Goal: Task Accomplishment & Management: Use online tool/utility

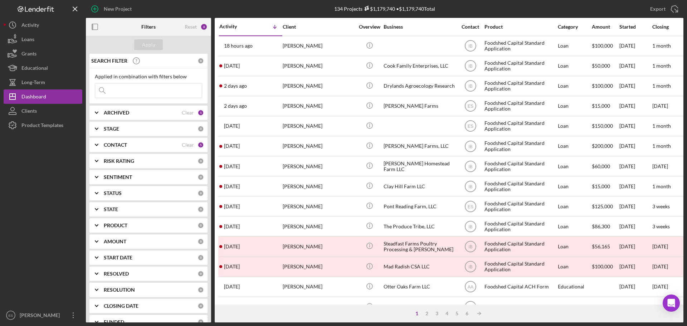
click at [130, 92] on input at bounding box center [148, 90] width 107 height 14
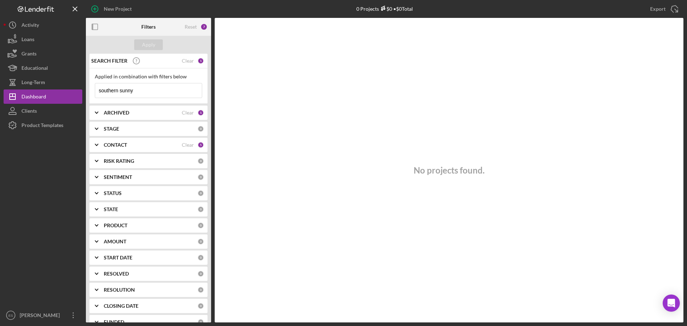
type input "southern sunny"
click at [119, 113] on b "ARCHIVED" at bounding box center [116, 113] width 25 height 6
click at [99, 153] on input "Archived" at bounding box center [98, 153] width 7 height 7
checkbox input "true"
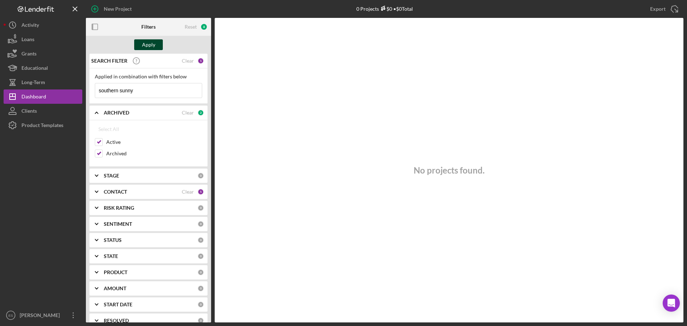
click at [153, 42] on div "Apply" at bounding box center [148, 44] width 13 height 11
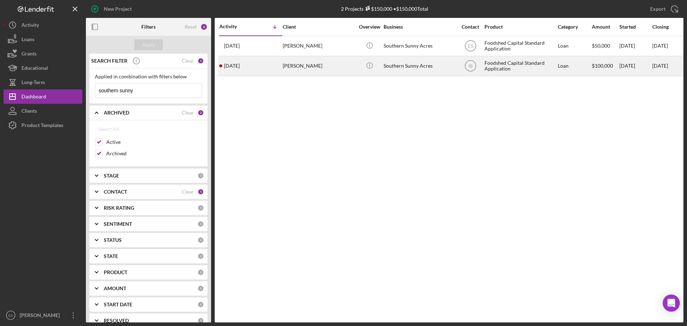
click at [331, 68] on div "[PERSON_NAME]" at bounding box center [319, 66] width 72 height 19
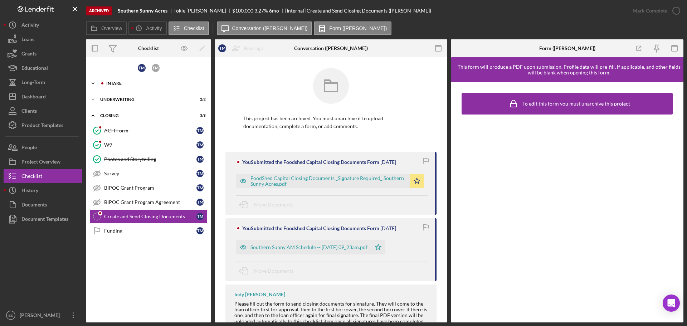
click at [112, 86] on div "Icon/Expander Intake 17 / 19" at bounding box center [148, 83] width 125 height 14
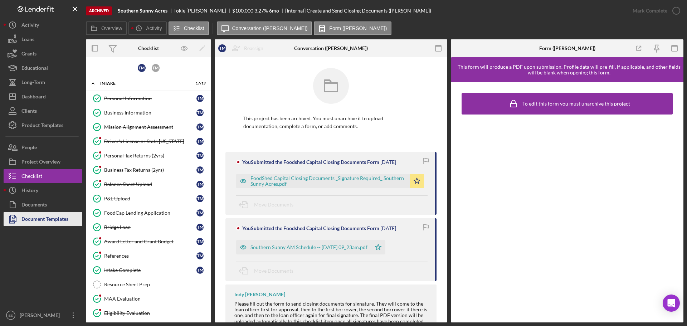
click at [47, 219] on div "Document Templates" at bounding box center [44, 220] width 47 height 16
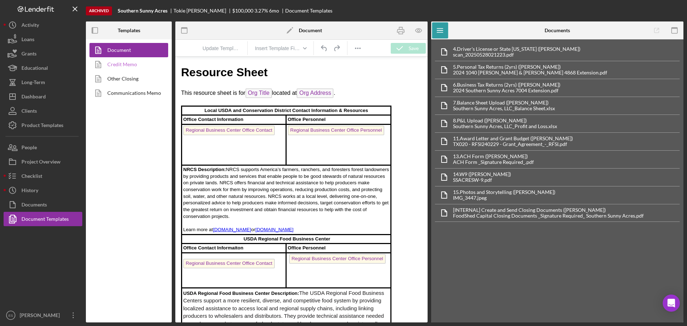
click at [124, 63] on link "Credit Memo" at bounding box center [126, 64] width 75 height 14
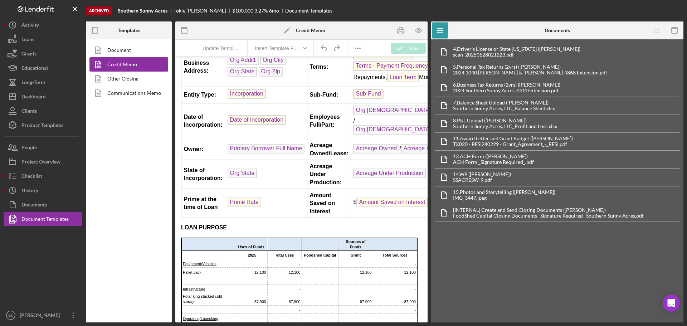
scroll to position [107, 0]
click at [419, 30] on icon "button" at bounding box center [419, 31] width 16 height 16
